Goal: Find contact information: Find contact information

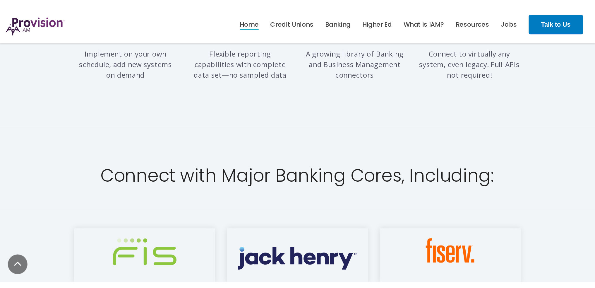
scroll to position [731, 0]
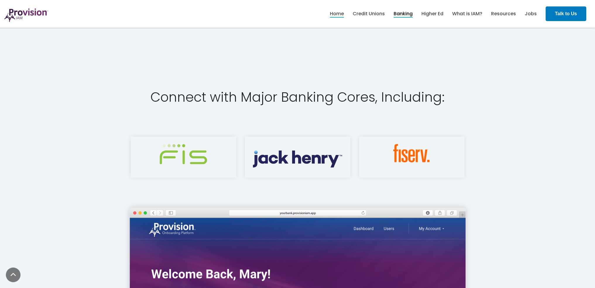
click at [409, 15] on link "Banking" at bounding box center [402, 14] width 19 height 10
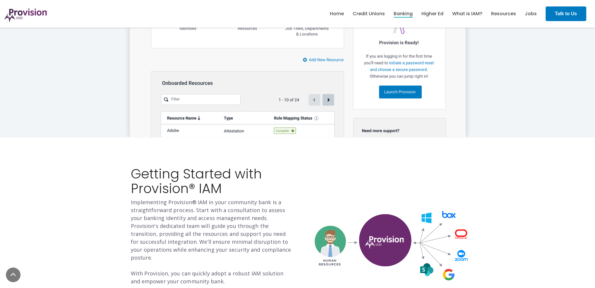
scroll to position [886, 0]
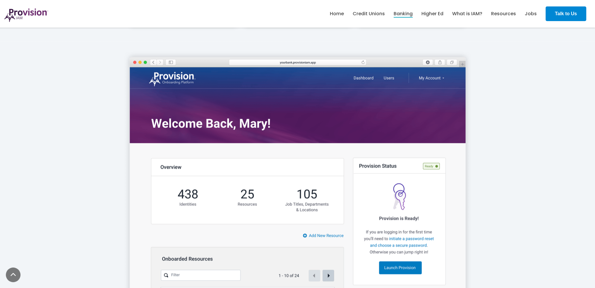
click at [569, 13] on strong "Talk to Us" at bounding box center [566, 13] width 22 height 5
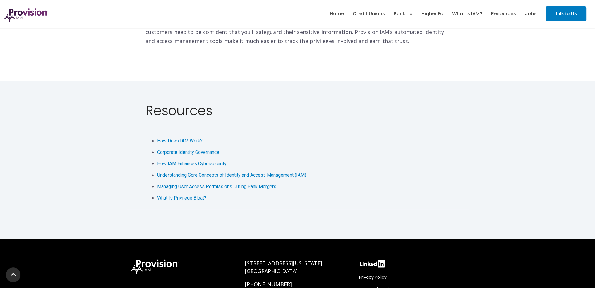
scroll to position [1242, 0]
